Goal: Transaction & Acquisition: Book appointment/travel/reservation

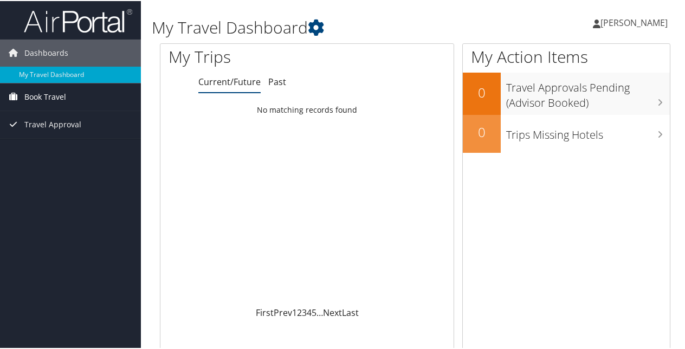
click at [53, 99] on span "Book Travel" at bounding box center [45, 95] width 42 height 27
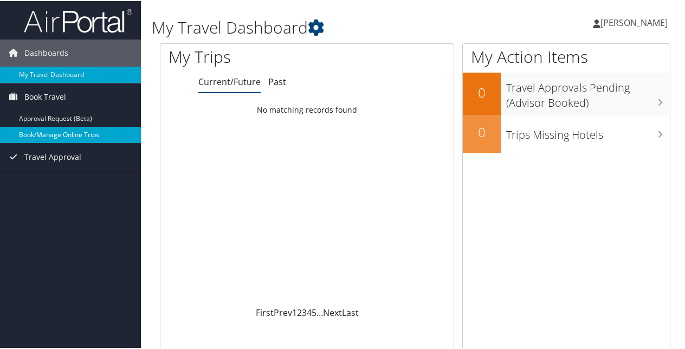
click at [64, 130] on link "Book/Manage Online Trips" at bounding box center [70, 134] width 141 height 16
